Goal: Task Accomplishment & Management: Complete application form

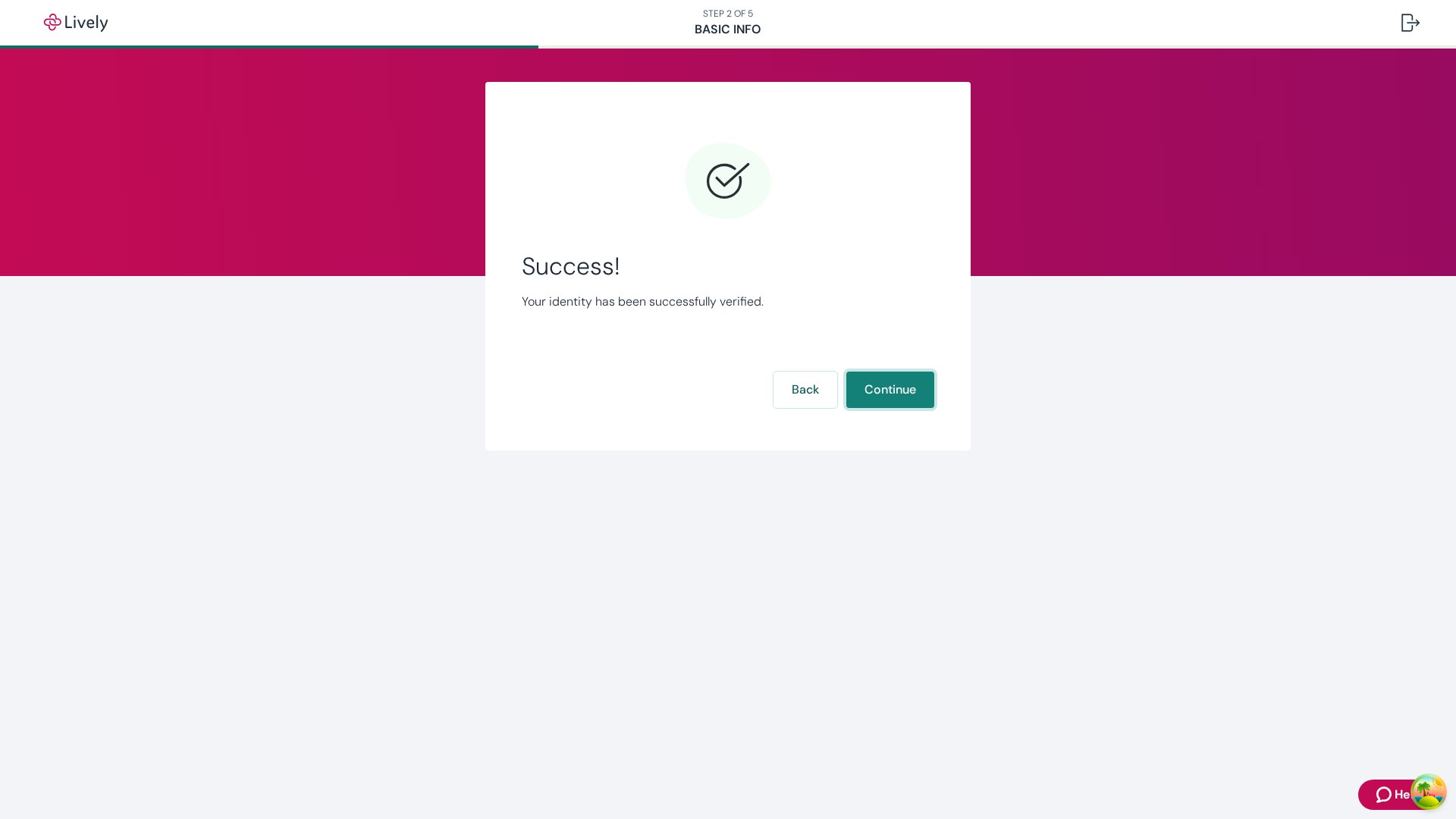
click at [889, 390] on button "Continue" at bounding box center [890, 389] width 88 height 36
